Goal: Transaction & Acquisition: Download file/media

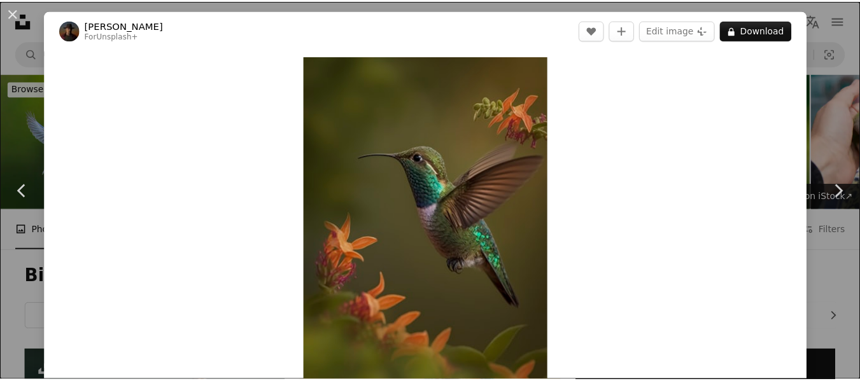
scroll to position [3538, 0]
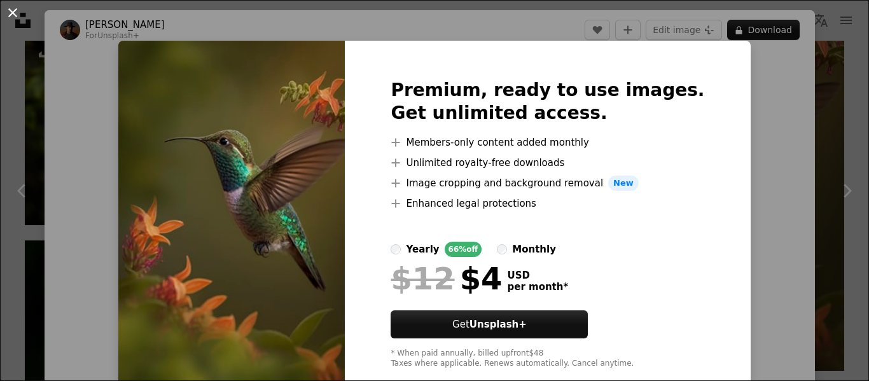
click at [13, 12] on button "An X shape" at bounding box center [12, 12] width 15 height 15
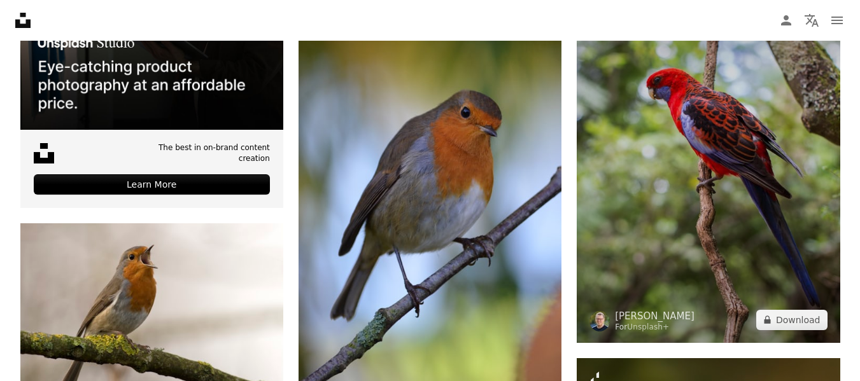
scroll to position [3474, 0]
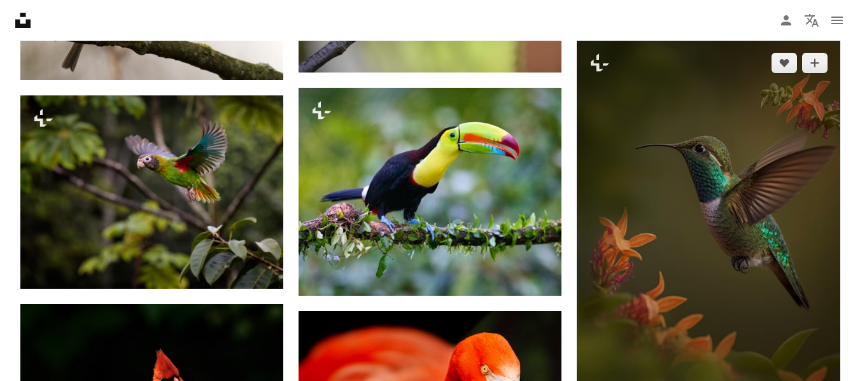
click at [725, 176] on img at bounding box center [708, 237] width 263 height 395
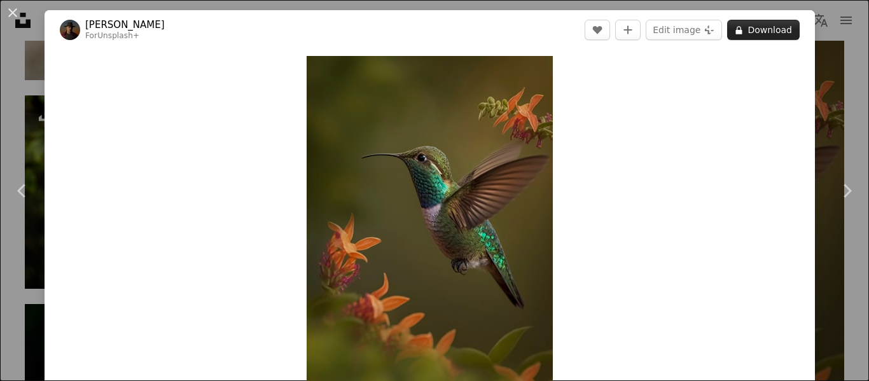
click at [758, 31] on button "A lock Download" at bounding box center [763, 30] width 73 height 20
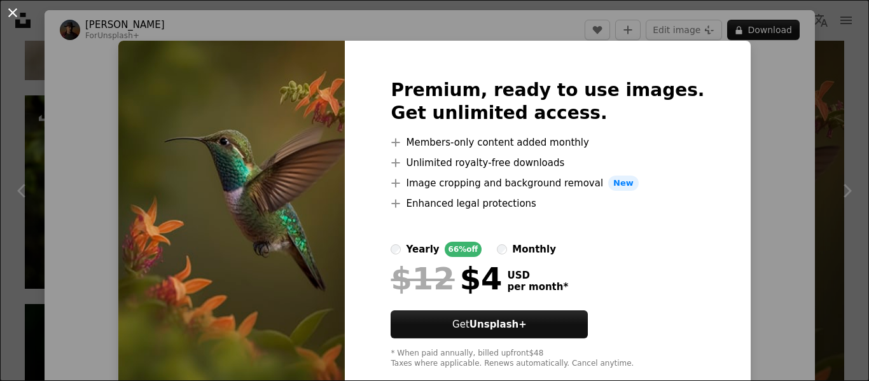
click at [10, 18] on button "An X shape" at bounding box center [12, 12] width 15 height 15
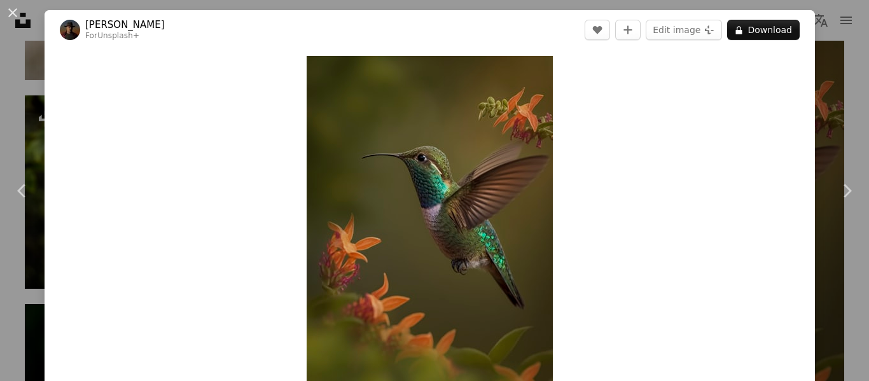
click at [10, 18] on button "An X shape" at bounding box center [12, 12] width 15 height 15
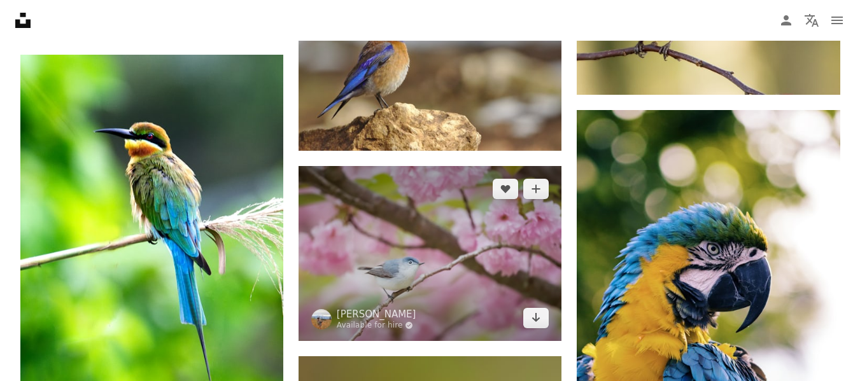
scroll to position [2583, 0]
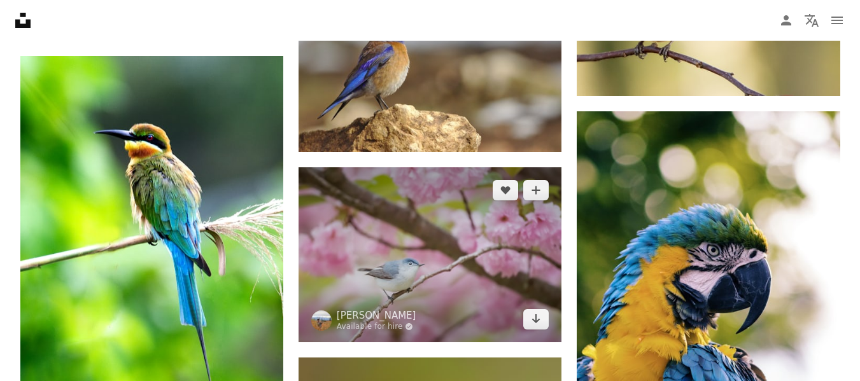
click at [365, 232] on img at bounding box center [429, 254] width 263 height 175
click at [381, 262] on img at bounding box center [429, 254] width 263 height 175
click at [382, 262] on img at bounding box center [429, 254] width 263 height 175
click at [386, 266] on img at bounding box center [429, 254] width 263 height 175
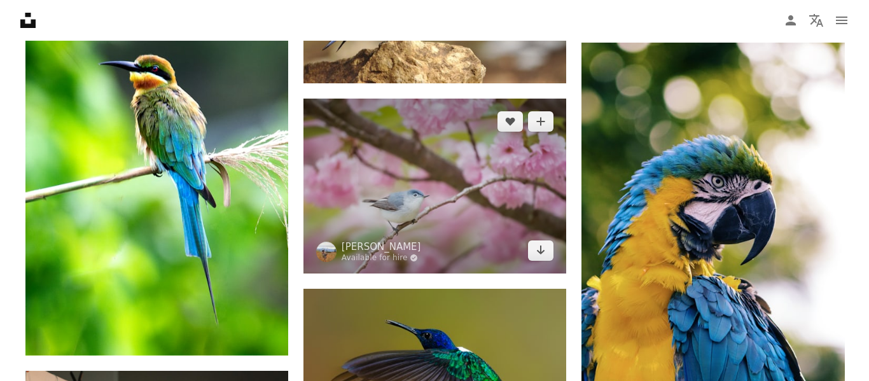
scroll to position [2647, 0]
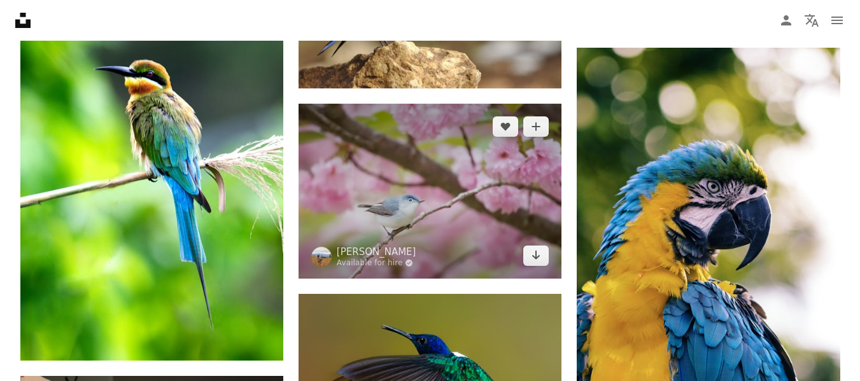
click at [402, 139] on img at bounding box center [429, 191] width 263 height 175
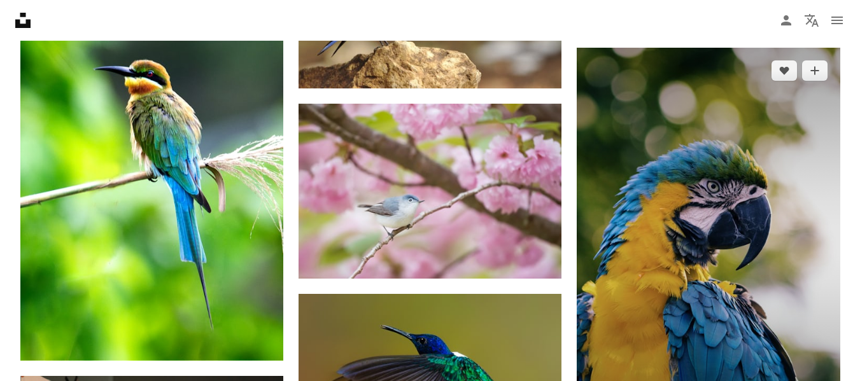
click at [684, 136] on img at bounding box center [708, 245] width 263 height 395
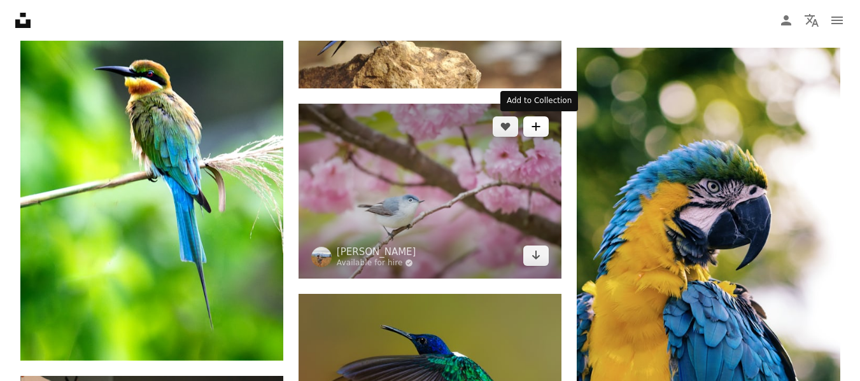
click at [545, 128] on button "A plus sign" at bounding box center [535, 126] width 25 height 20
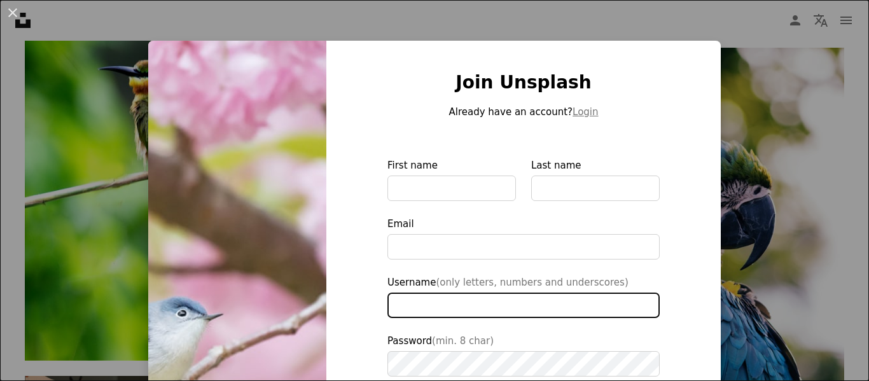
type input "**********"
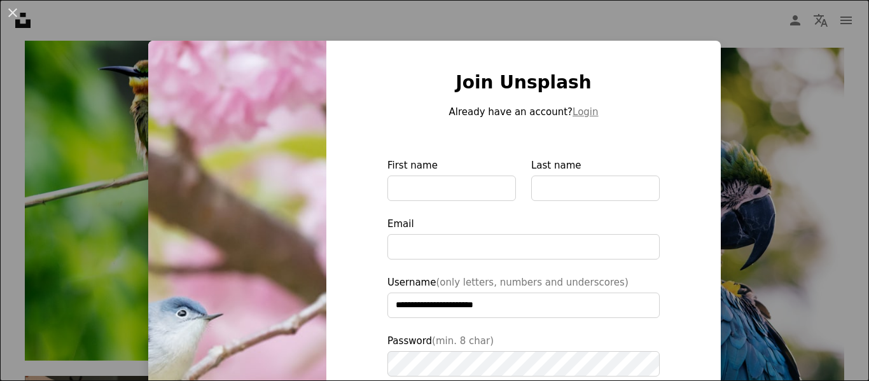
click at [741, 91] on div "**********" at bounding box center [434, 190] width 869 height 381
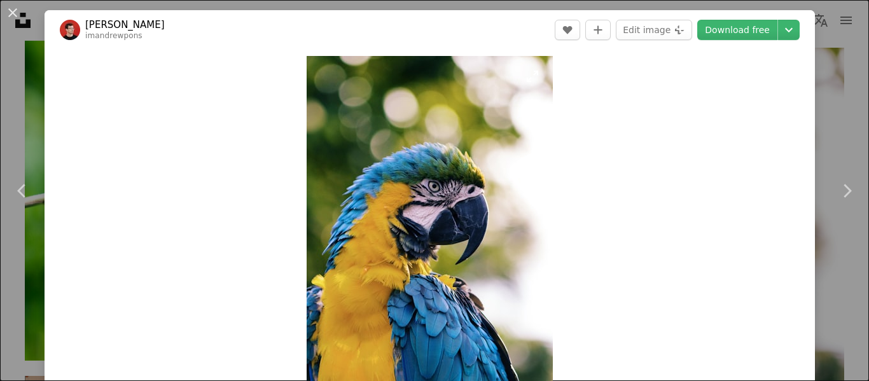
click at [421, 157] on img "Zoom in on this image" at bounding box center [430, 241] width 246 height 370
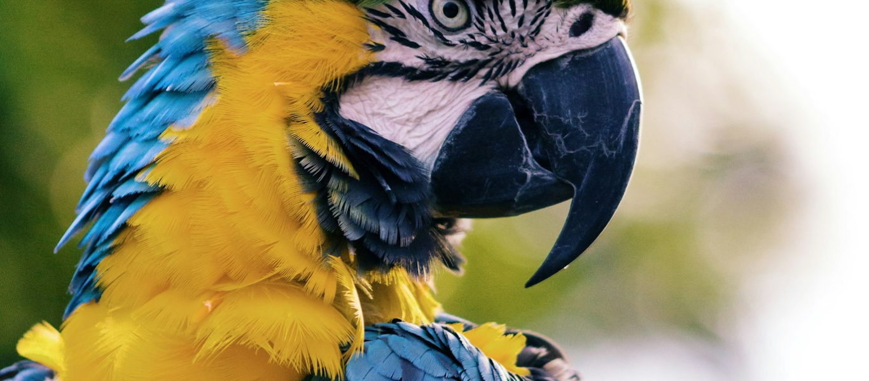
scroll to position [385, 0]
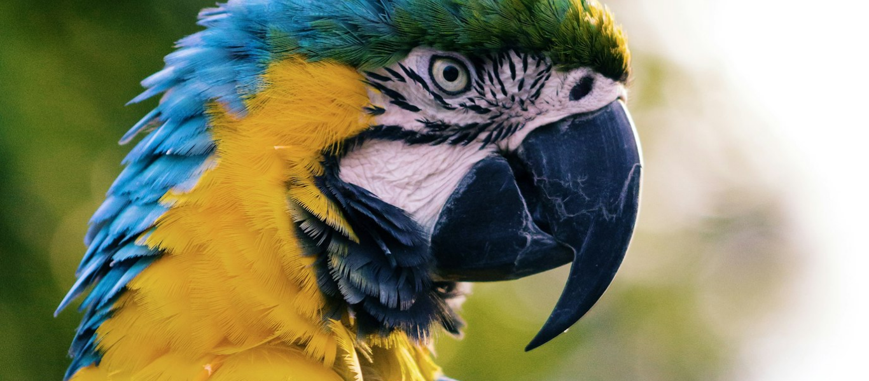
click at [535, 193] on img "Zoom out on this image" at bounding box center [434, 267] width 870 height 1306
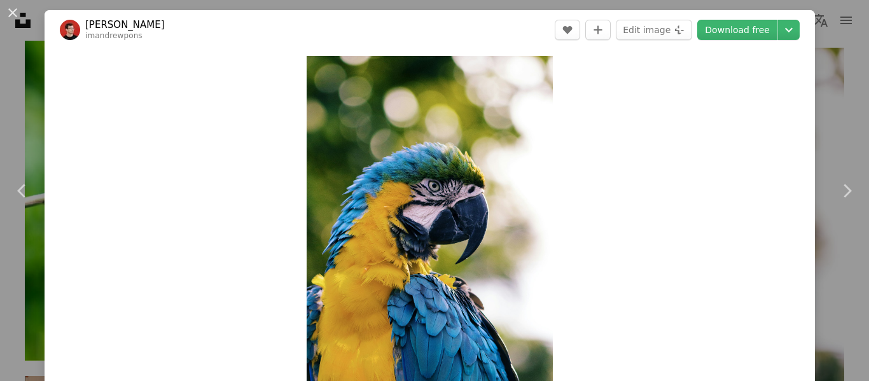
click at [535, 193] on img "Zoom in on this image" at bounding box center [430, 240] width 246 height 369
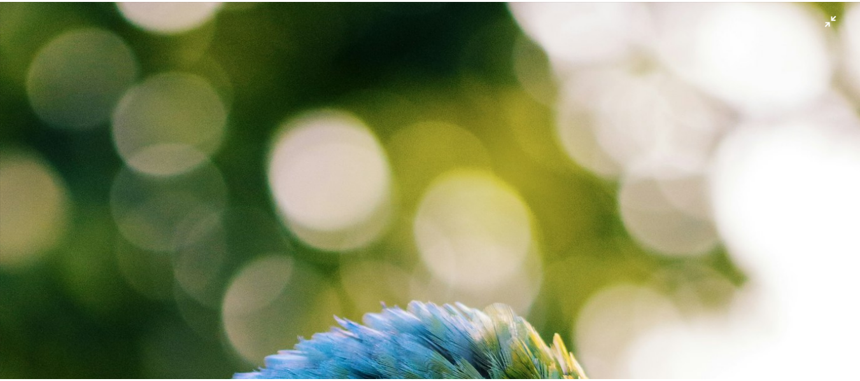
scroll to position [0, 0]
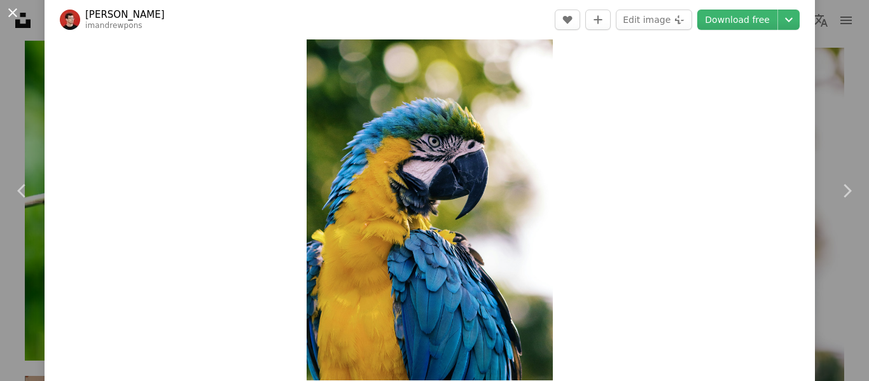
click at [6, 8] on button "An X shape" at bounding box center [12, 12] width 15 height 15
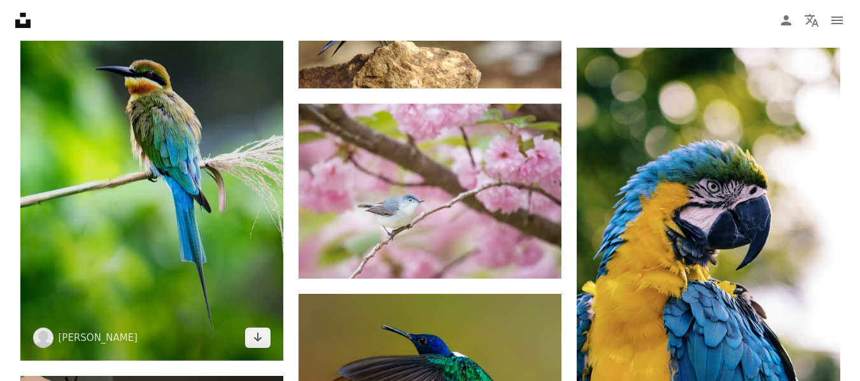
click at [145, 167] on img at bounding box center [151, 176] width 263 height 368
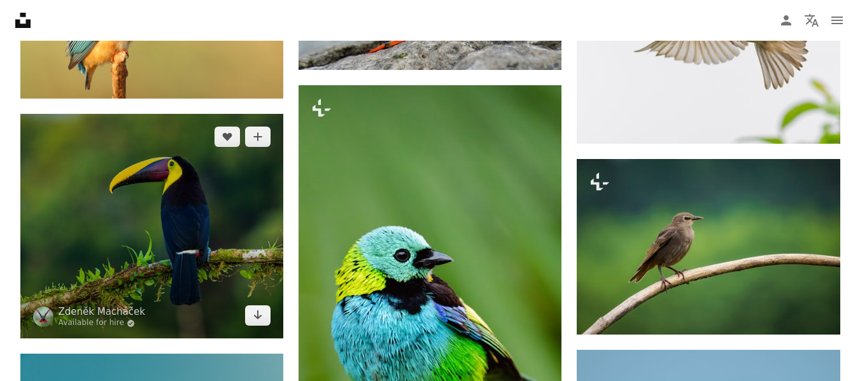
scroll to position [1820, 0]
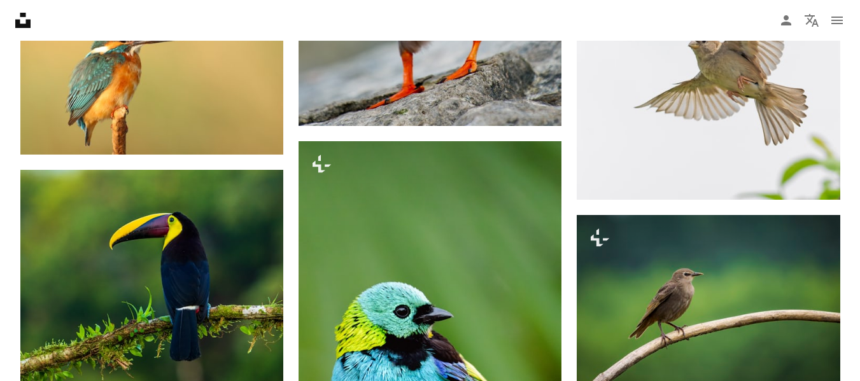
scroll to position [2647, 0]
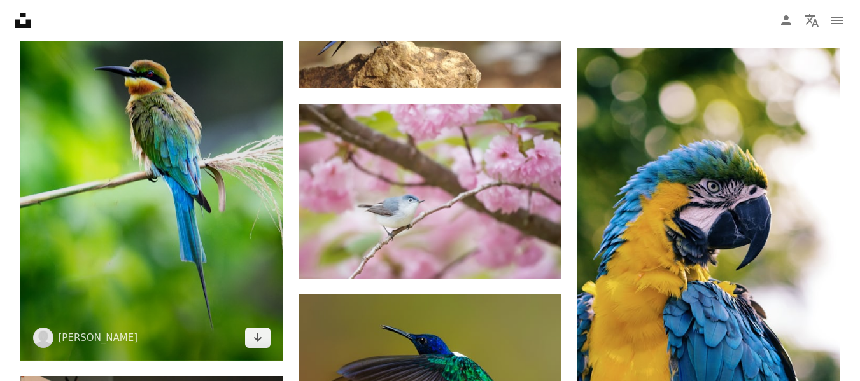
scroll to position [2583, 0]
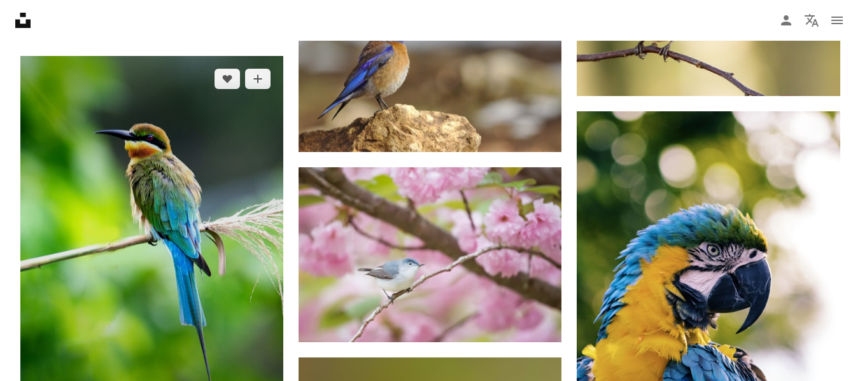
scroll to position [3474, 0]
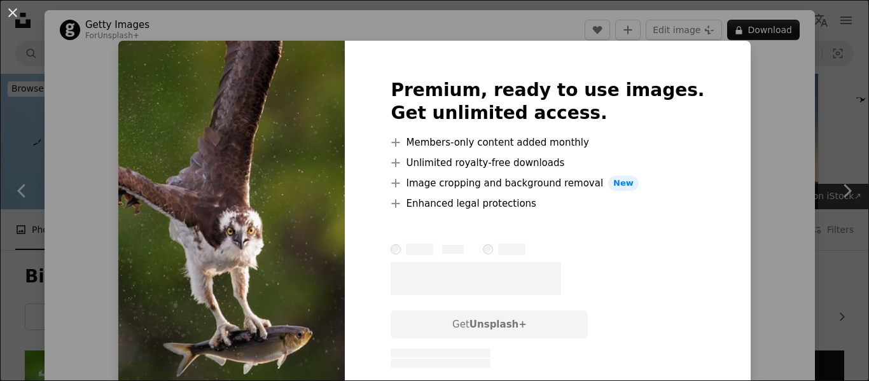
scroll to position [1273, 0]
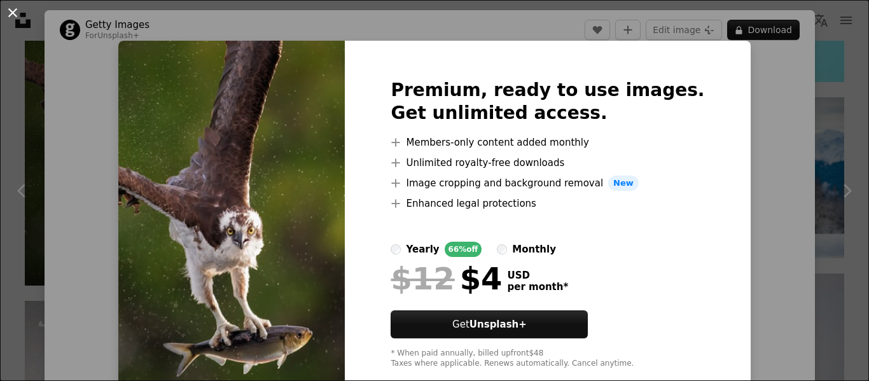
click at [15, 8] on button "An X shape" at bounding box center [12, 12] width 15 height 15
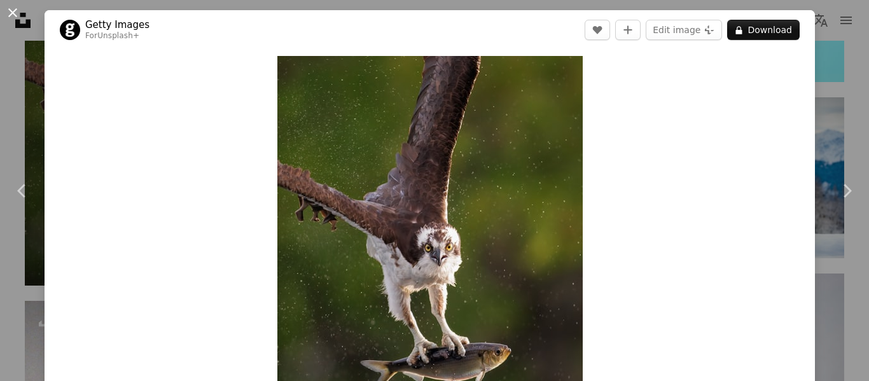
click at [8, 10] on button "An X shape" at bounding box center [12, 12] width 15 height 15
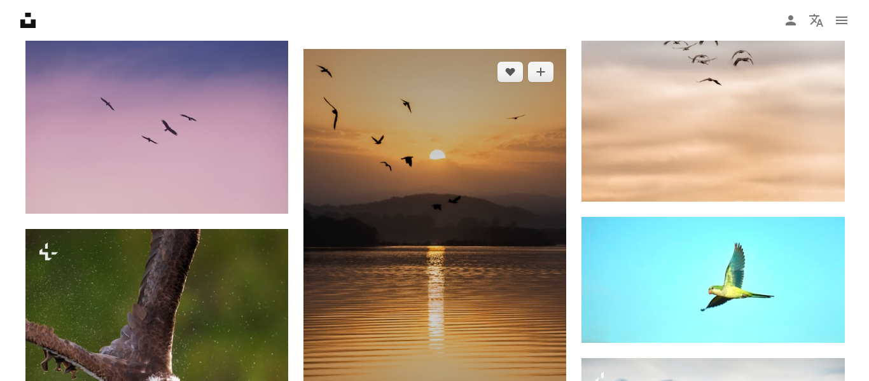
scroll to position [1082, 0]
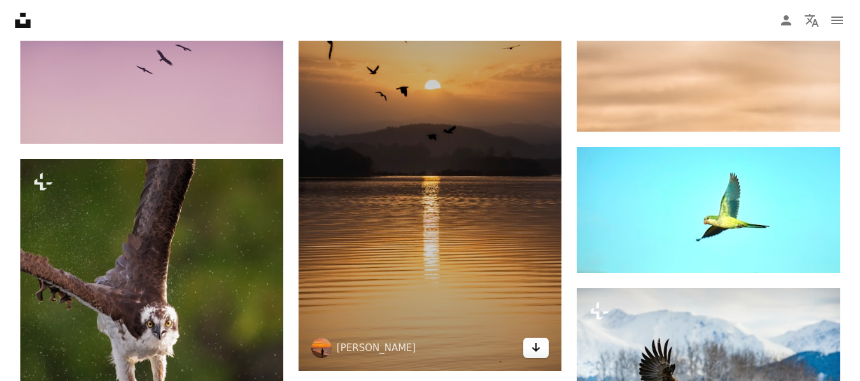
drag, startPoint x: 531, startPoint y: 360, endPoint x: 545, endPoint y: 348, distance: 18.1
click at [532, 360] on img at bounding box center [429, 175] width 263 height 392
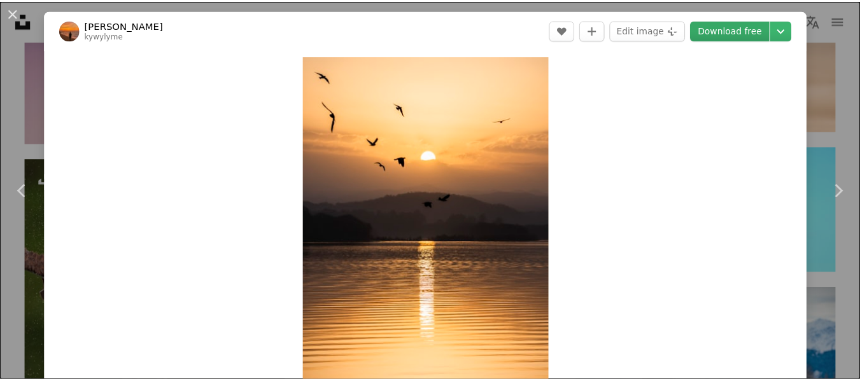
scroll to position [45, 0]
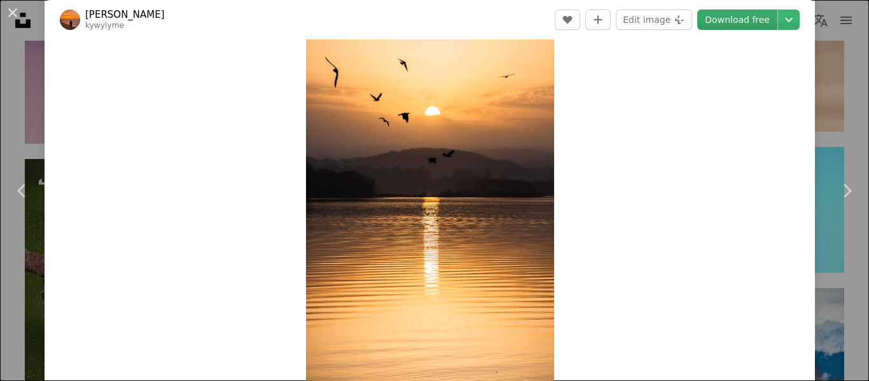
click at [729, 13] on link "Download free" at bounding box center [737, 20] width 80 height 20
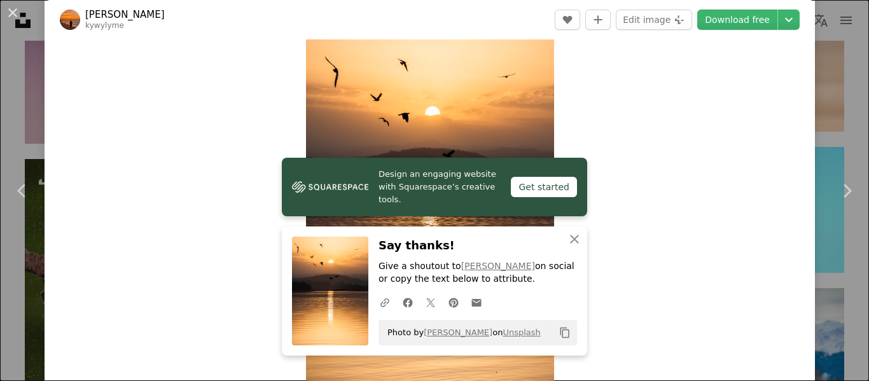
click at [826, 55] on div "An X shape Chevron left Chevron right Design an engaging website with Squarespa…" at bounding box center [434, 190] width 869 height 381
